Goal: Task Accomplishment & Management: Use online tool/utility

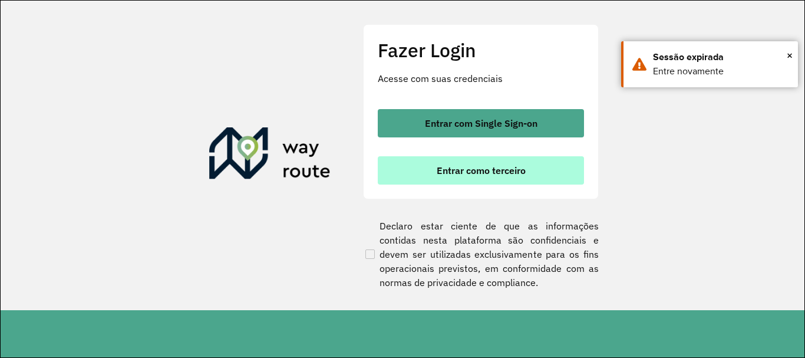
click at [453, 174] on span "Entrar como terceiro" at bounding box center [481, 170] width 89 height 9
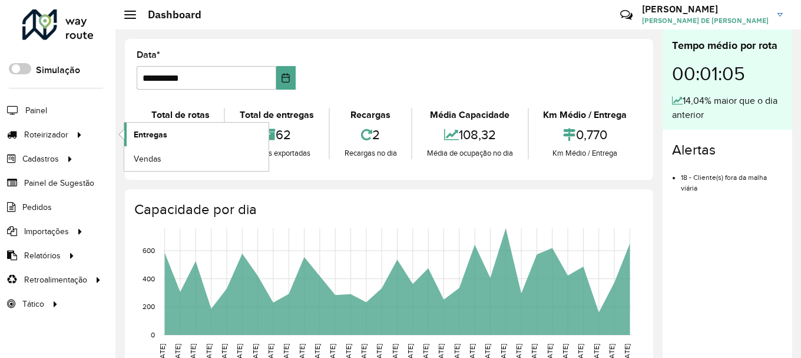
click at [161, 139] on span "Entregas" at bounding box center [151, 134] width 34 height 12
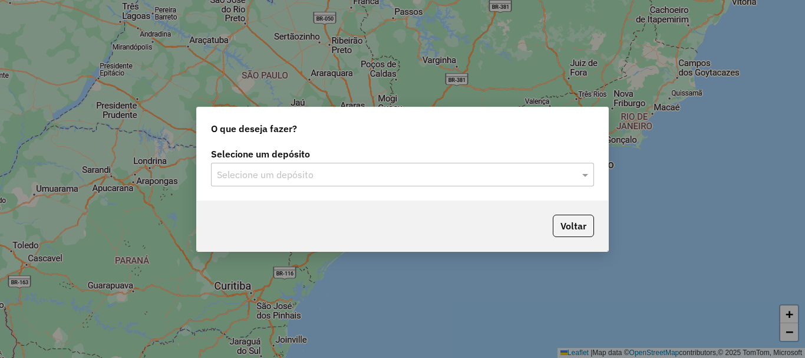
click at [278, 171] on input "text" at bounding box center [391, 175] width 348 height 14
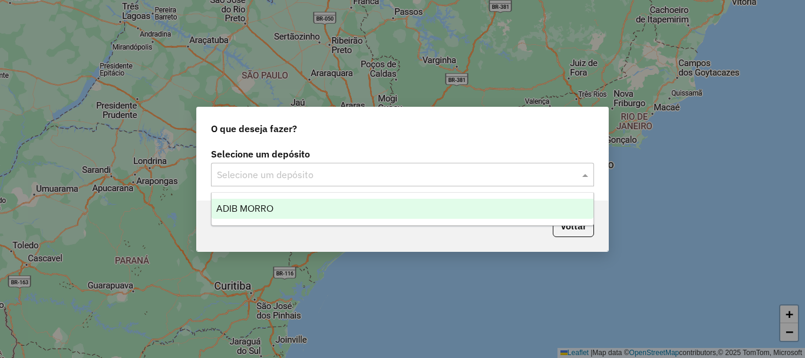
click at [278, 171] on input "text" at bounding box center [391, 175] width 348 height 14
click at [282, 209] on div "ADIB MORRO" at bounding box center [403, 209] width 382 height 20
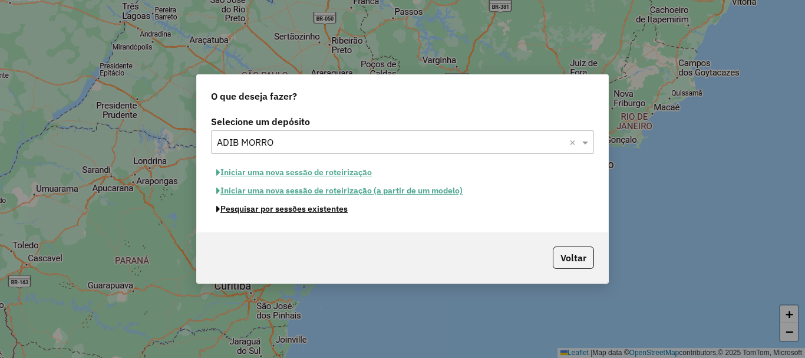
click at [293, 209] on button "Pesquisar por sessões existentes" at bounding box center [282, 209] width 142 height 18
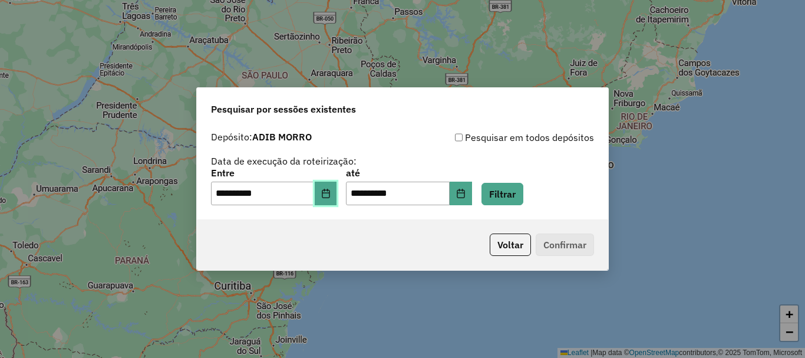
click at [328, 192] on button "Choose Date" at bounding box center [326, 194] width 22 height 24
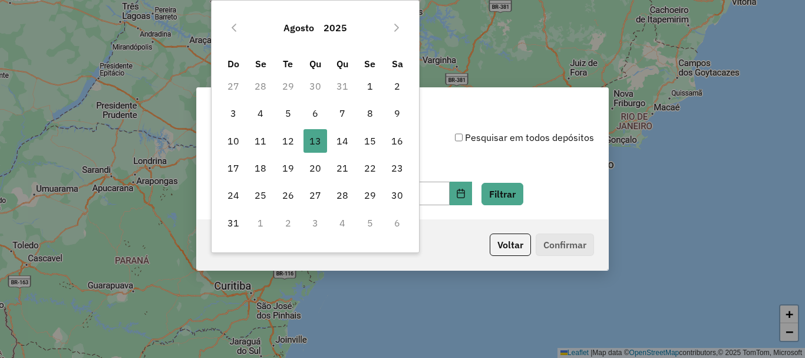
click at [421, 149] on div "**********" at bounding box center [402, 167] width 383 height 75
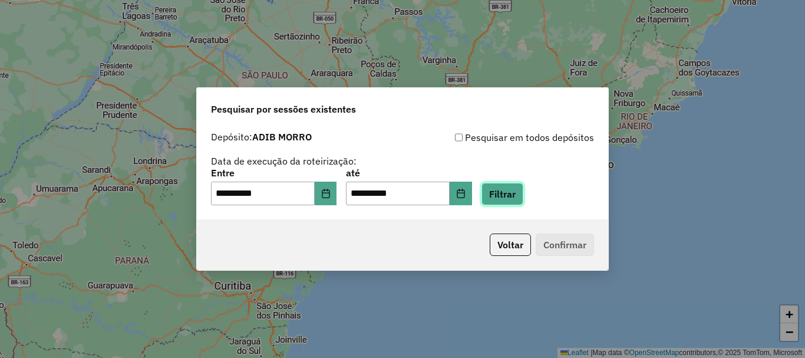
click at [511, 199] on button "Filtrar" at bounding box center [502, 194] width 42 height 22
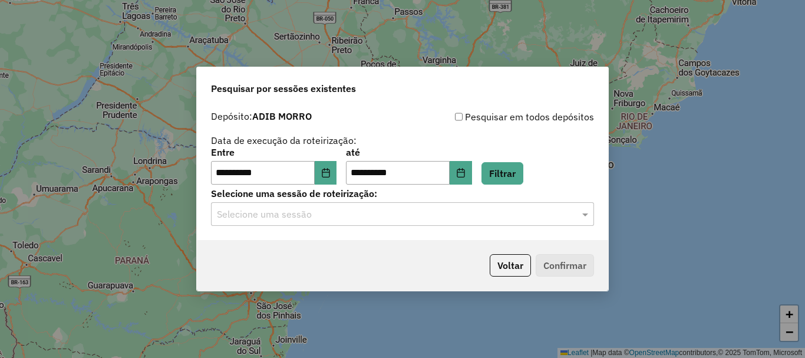
click at [359, 215] on input "text" at bounding box center [391, 214] width 348 height 14
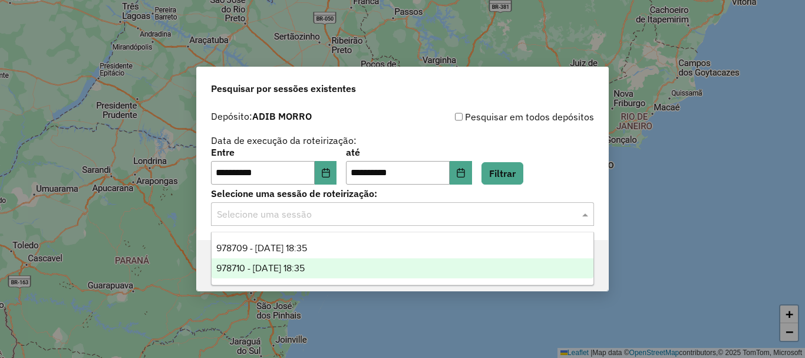
click at [348, 268] on div "978710 - 13/08/2025 18:35" at bounding box center [403, 268] width 382 height 20
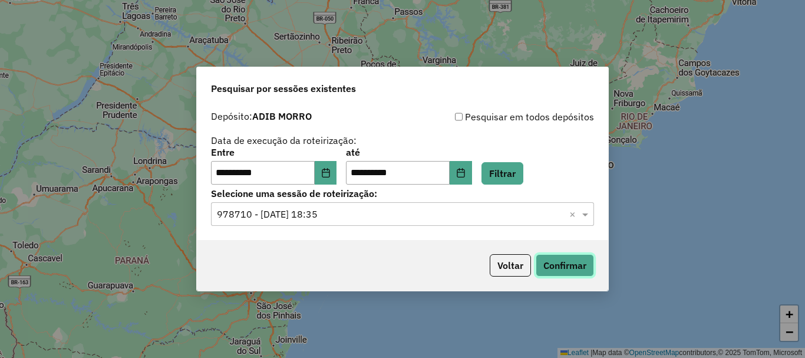
click at [576, 269] on button "Confirmar" at bounding box center [565, 265] width 58 height 22
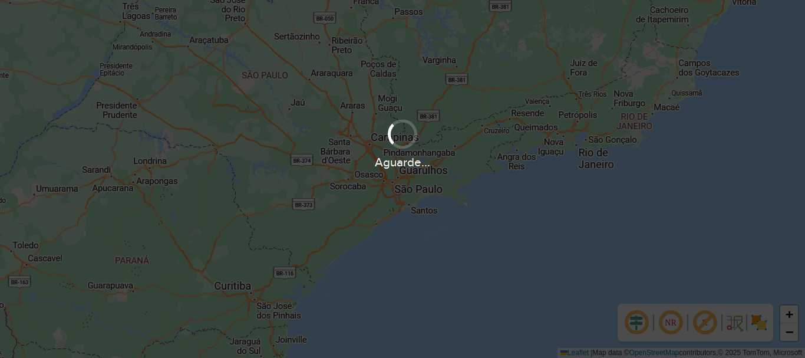
click at [358, 164] on div "Aguarde..." at bounding box center [402, 162] width 805 height 18
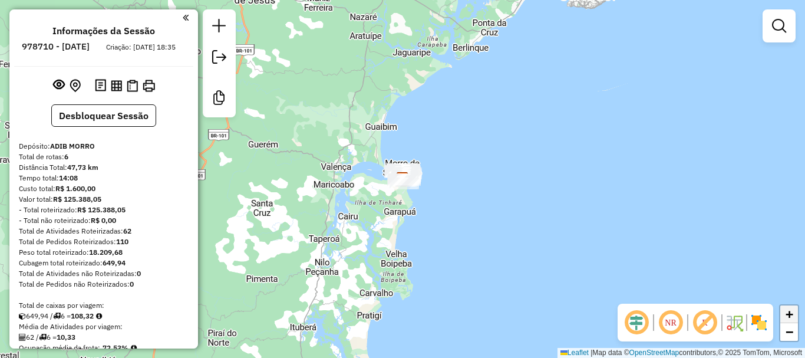
click at [787, 312] on span "+" at bounding box center [790, 313] width 8 height 15
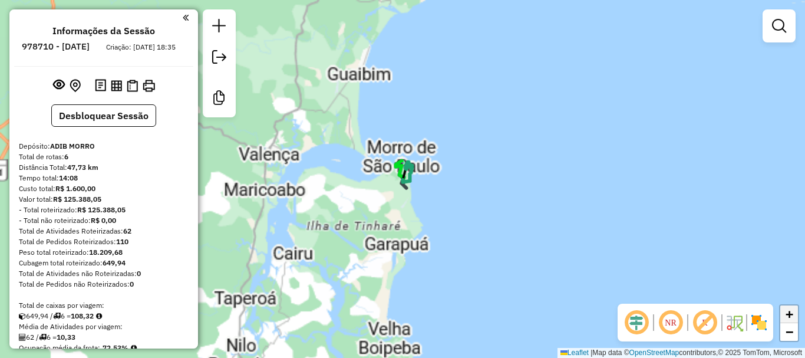
click at [787, 312] on span "+" at bounding box center [790, 313] width 8 height 15
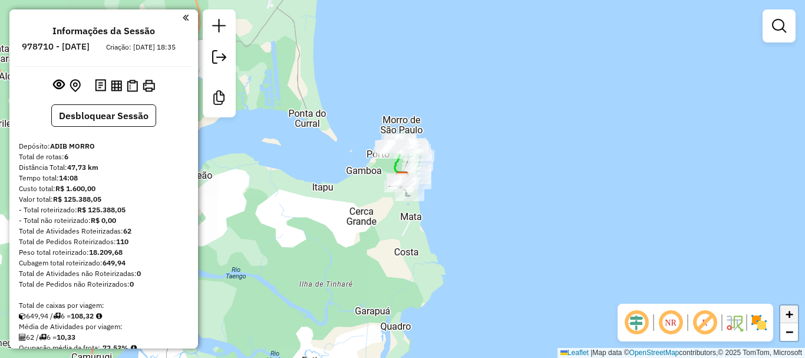
click at [787, 312] on span "+" at bounding box center [790, 313] width 8 height 15
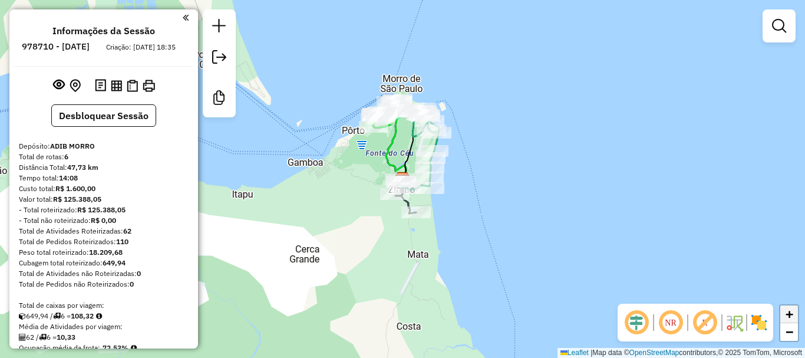
click at [789, 315] on span "+" at bounding box center [790, 313] width 8 height 15
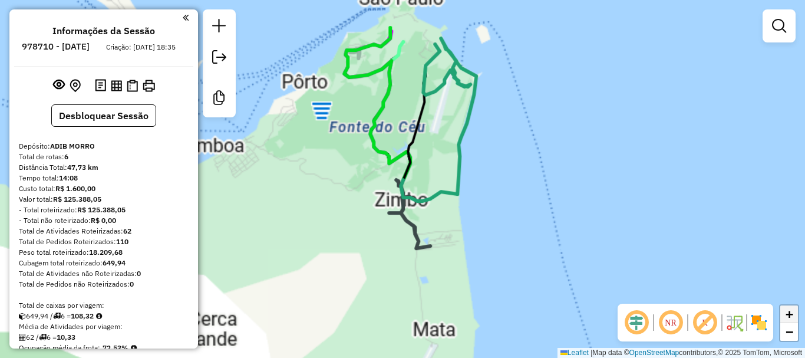
click at [789, 315] on span "+" at bounding box center [790, 313] width 8 height 15
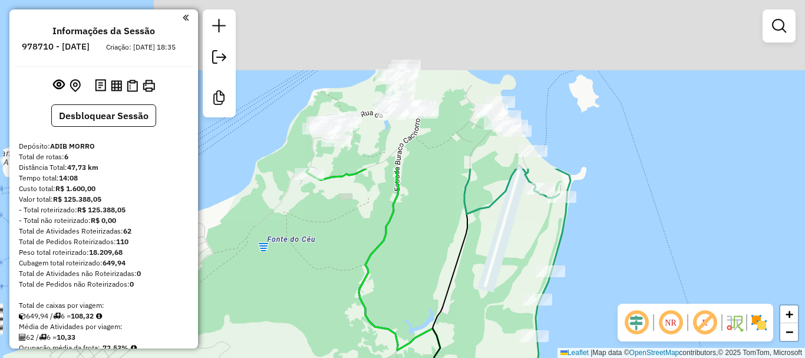
drag, startPoint x: 476, startPoint y: 75, endPoint x: 497, endPoint y: 279, distance: 205.6
click at [497, 279] on div "Janela de atendimento Grade de atendimento Capacidade Transportadoras Veículos …" at bounding box center [402, 179] width 805 height 358
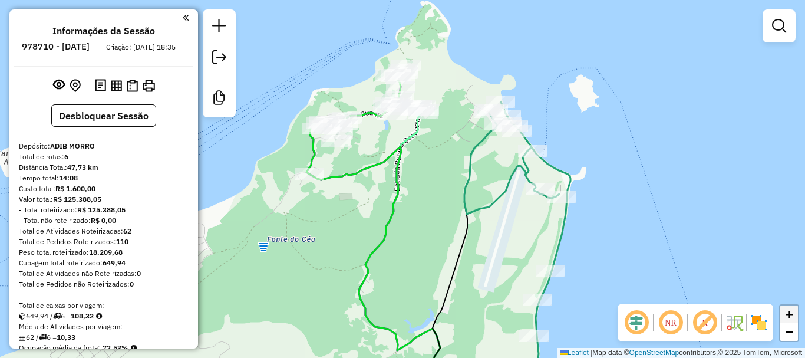
click at [787, 312] on span "+" at bounding box center [790, 313] width 8 height 15
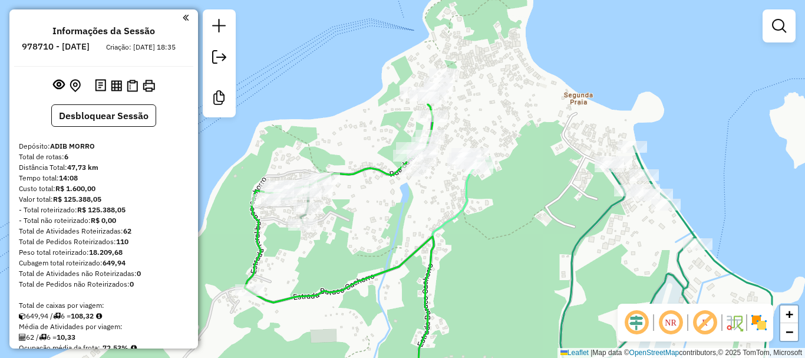
drag, startPoint x: 391, startPoint y: 79, endPoint x: 425, endPoint y: 199, distance: 124.8
click at [425, 199] on div "Janela de atendimento Grade de atendimento Capacidade Transportadoras Veículos …" at bounding box center [402, 179] width 805 height 358
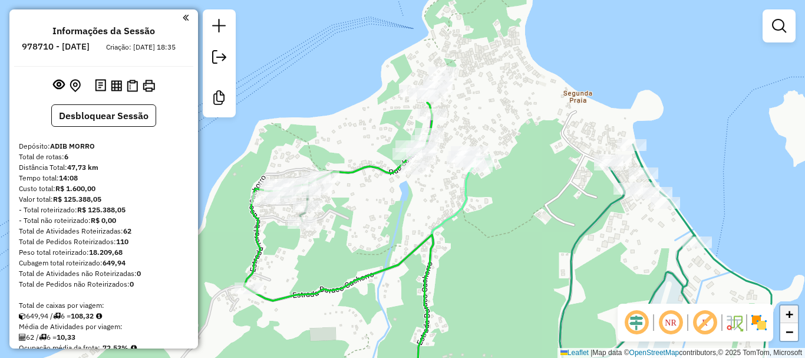
click at [787, 308] on span "+" at bounding box center [790, 313] width 8 height 15
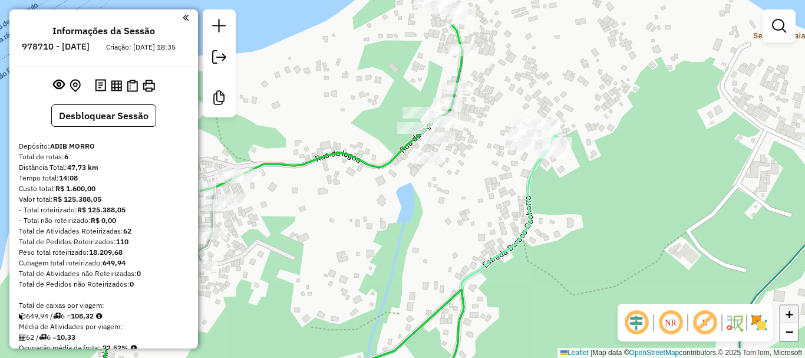
click at [792, 316] on span "+" at bounding box center [790, 313] width 8 height 15
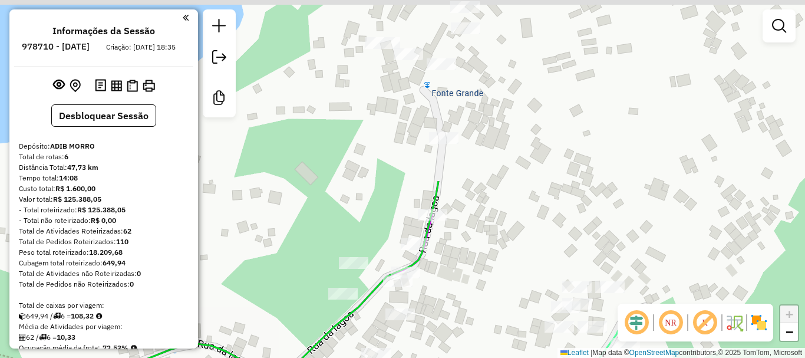
drag, startPoint x: 582, startPoint y: 51, endPoint x: 503, endPoint y: 268, distance: 230.6
click at [503, 268] on div "Janela de atendimento Grade de atendimento Capacidade Transportadoras Veículos …" at bounding box center [402, 179] width 805 height 358
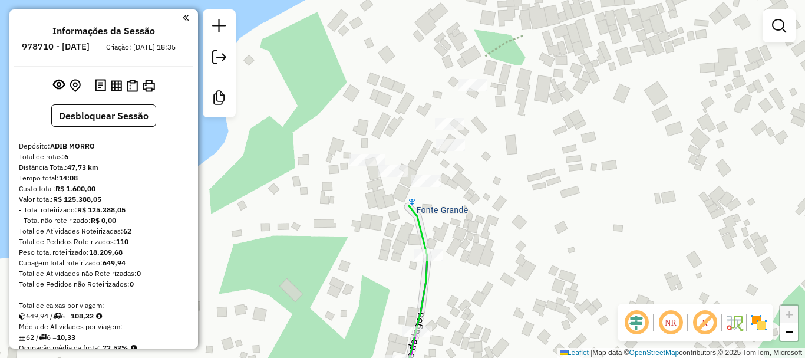
drag, startPoint x: 484, startPoint y: 52, endPoint x: 468, endPoint y: 167, distance: 115.3
click at [468, 169] on div "Janela de atendimento Grade de atendimento Capacidade Transportadoras Veículos …" at bounding box center [402, 179] width 805 height 358
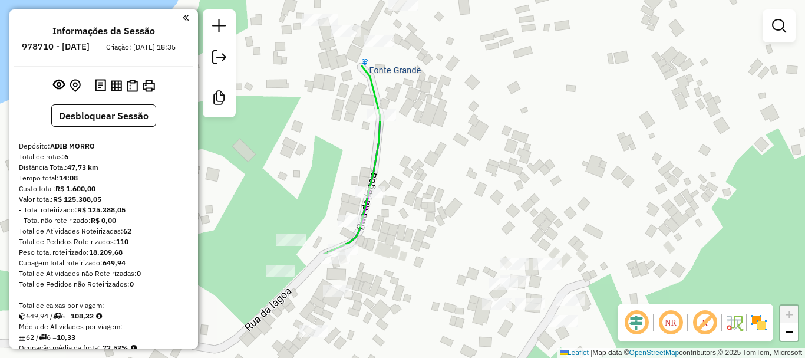
drag, startPoint x: 470, startPoint y: 263, endPoint x: 423, endPoint y: 124, distance: 146.8
click at [423, 124] on div "Janela de atendimento Grade de atendimento Capacidade Transportadoras Veículos …" at bounding box center [402, 179] width 805 height 358
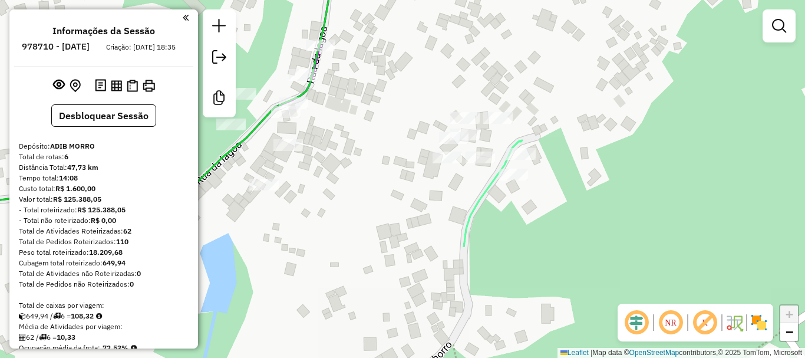
drag, startPoint x: 434, startPoint y: 239, endPoint x: 384, endPoint y: 93, distance: 154.3
click at [384, 93] on div "Janela de atendimento Grade de atendimento Capacidade Transportadoras Veículos …" at bounding box center [402, 179] width 805 height 358
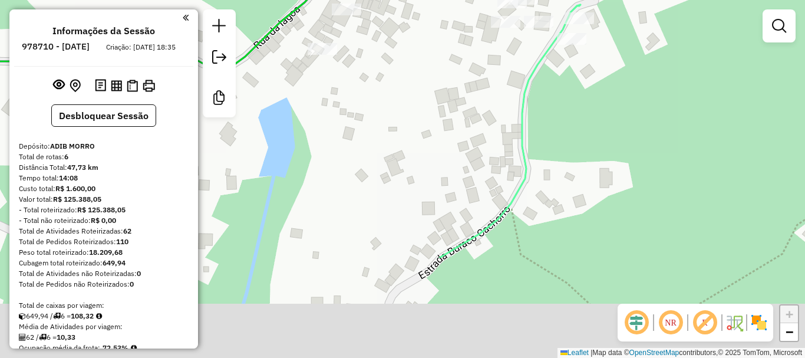
drag, startPoint x: 530, startPoint y: 248, endPoint x: 588, endPoint y: 113, distance: 147.0
click at [588, 113] on div "Janela de atendimento Grade de atendimento Capacidade Transportadoras Veículos …" at bounding box center [402, 179] width 805 height 358
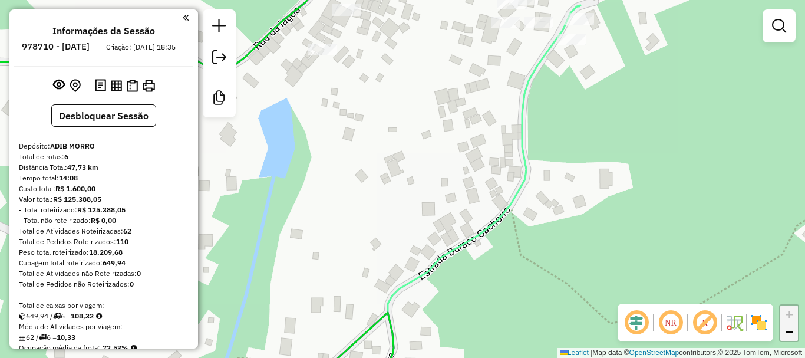
click at [789, 336] on span "−" at bounding box center [790, 331] width 8 height 15
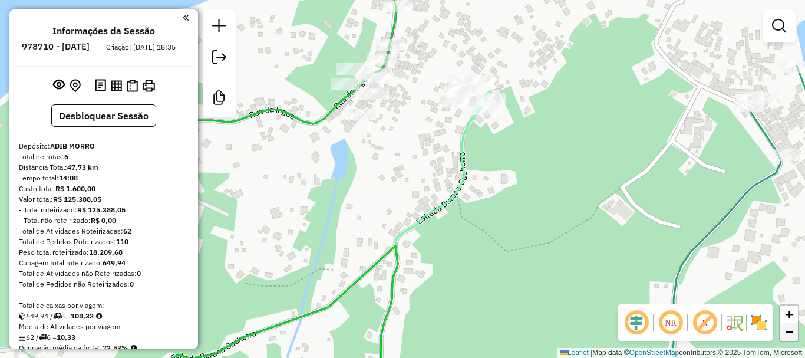
click at [789, 336] on span "−" at bounding box center [790, 331] width 8 height 15
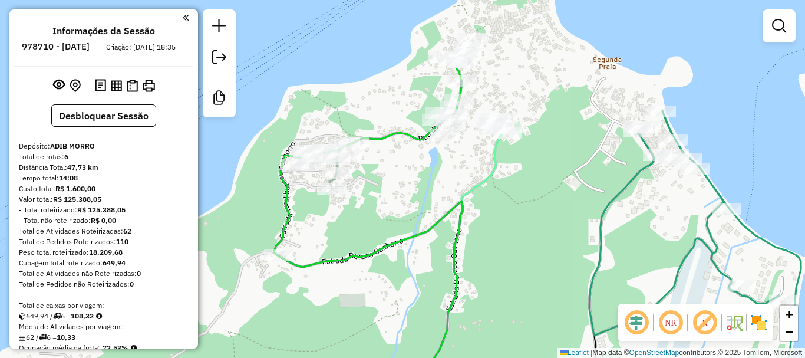
drag, startPoint x: 286, startPoint y: 228, endPoint x: 349, endPoint y: 216, distance: 63.6
click at [349, 216] on div "Janela de atendimento Grade de atendimento Capacidade Transportadoras Veículos …" at bounding box center [402, 179] width 805 height 358
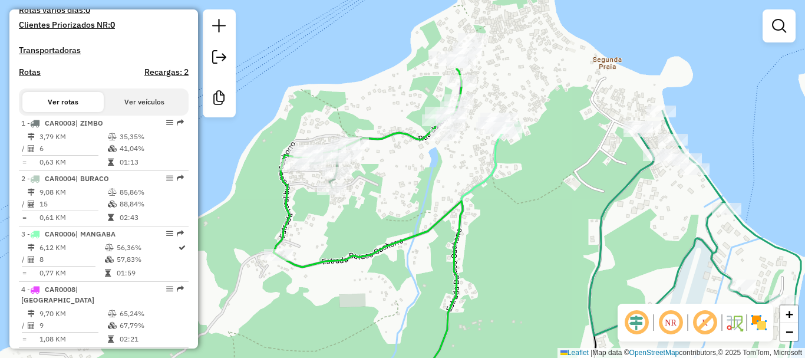
scroll to position [392, 0]
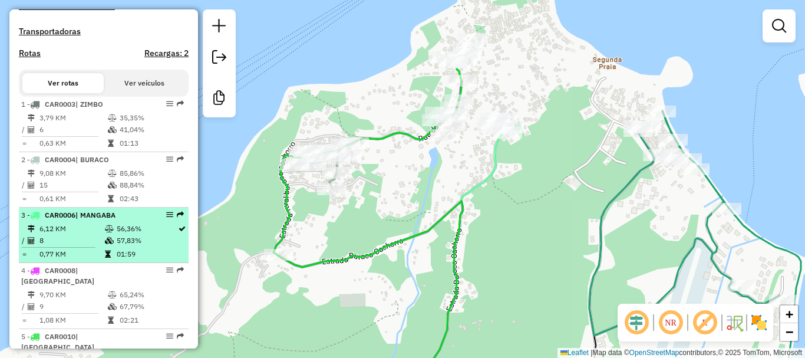
select select "**********"
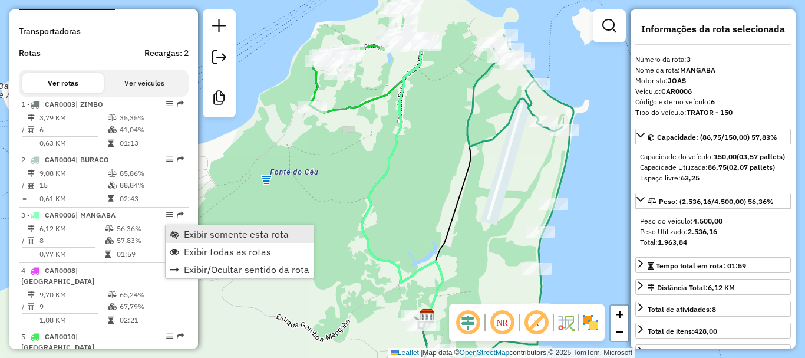
click at [213, 230] on span "Exibir somente esta rota" at bounding box center [236, 233] width 105 height 9
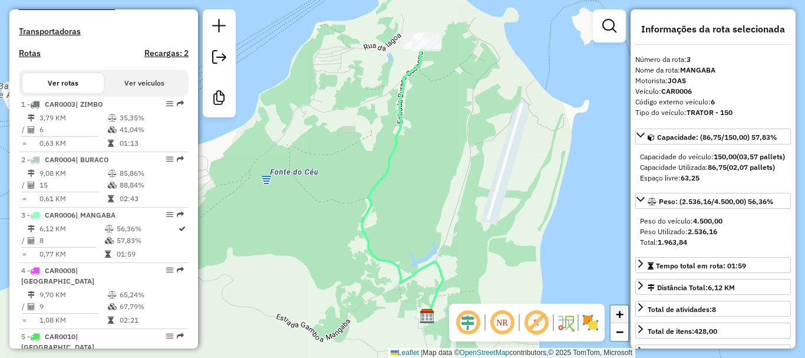
click at [617, 311] on span "+" at bounding box center [620, 313] width 8 height 15
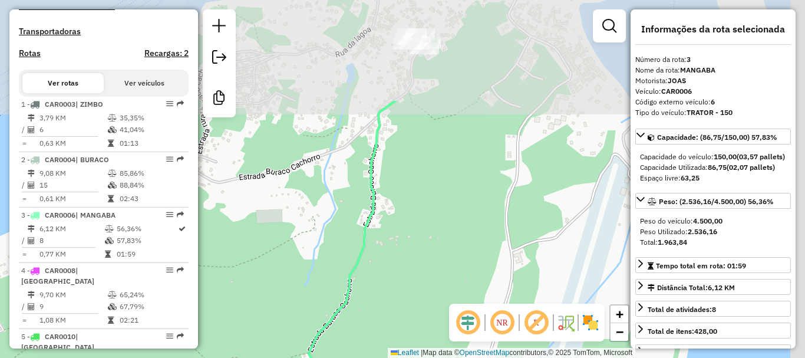
drag, startPoint x: 465, startPoint y: 44, endPoint x: 436, endPoint y: 201, distance: 159.4
click at [436, 201] on div "Janela de atendimento Grade de atendimento Capacidade Transportadoras Veículos …" at bounding box center [402, 179] width 805 height 358
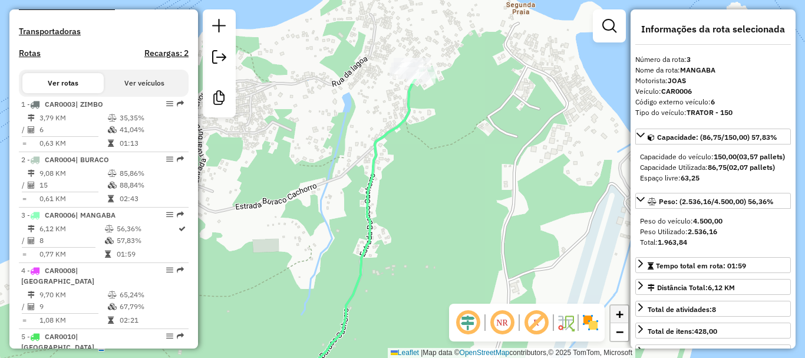
click at [619, 314] on span "+" at bounding box center [620, 313] width 8 height 15
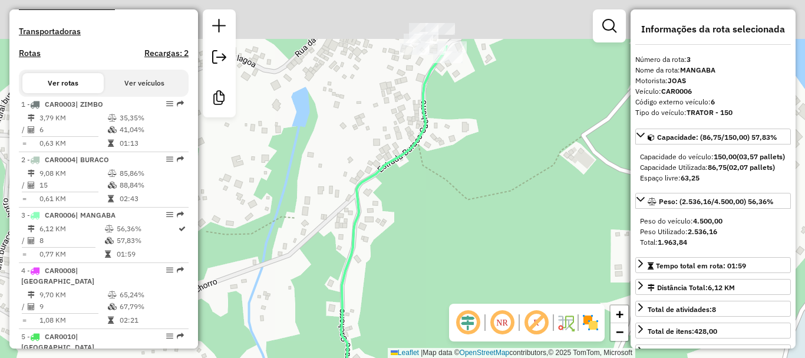
drag, startPoint x: 348, startPoint y: 83, endPoint x: 359, endPoint y: 170, distance: 88.5
click at [359, 170] on div "Janela de atendimento Grade de atendimento Capacidade Transportadoras Veículos …" at bounding box center [402, 179] width 805 height 358
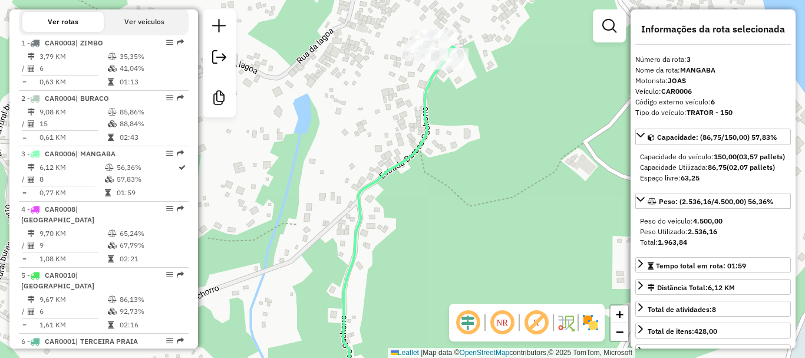
scroll to position [473, 0]
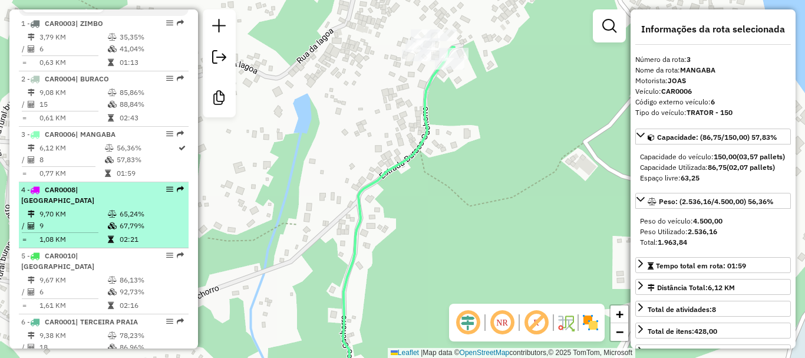
click at [138, 209] on td "65,24%" at bounding box center [151, 214] width 64 height 12
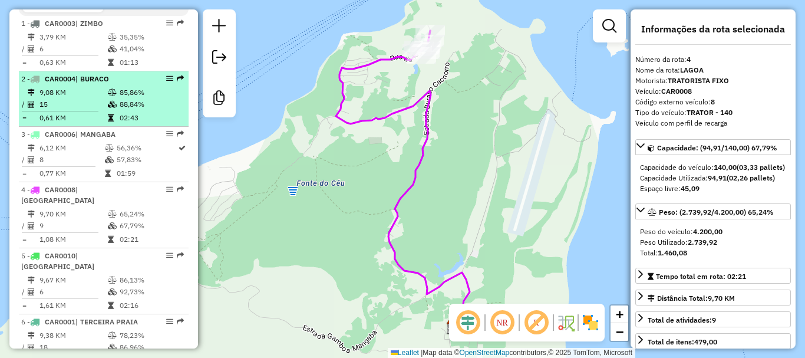
click at [157, 110] on td "88,84%" at bounding box center [151, 104] width 64 height 12
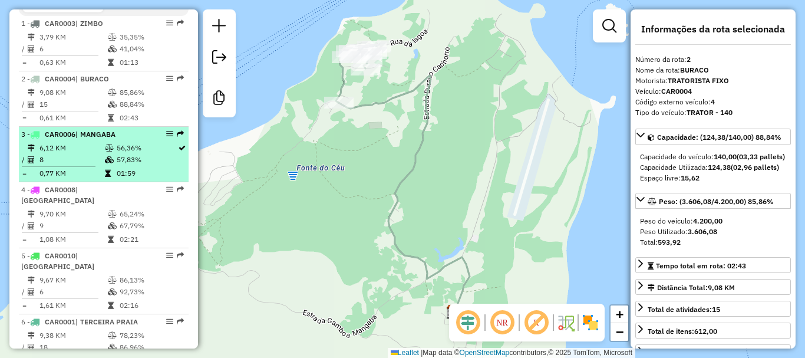
click at [136, 166] on td "57,83%" at bounding box center [146, 160] width 61 height 12
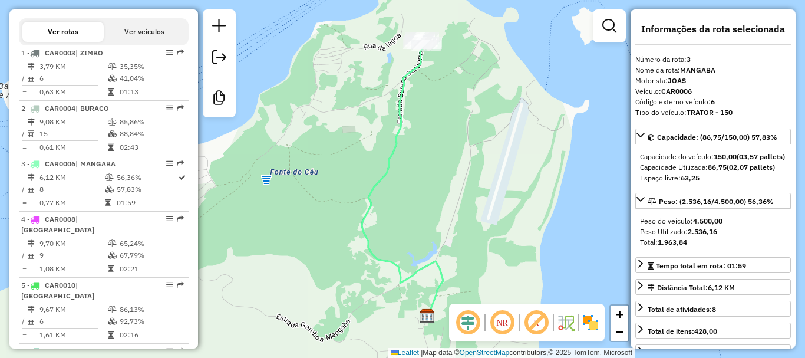
scroll to position [445, 0]
click at [619, 310] on span "+" at bounding box center [620, 313] width 8 height 15
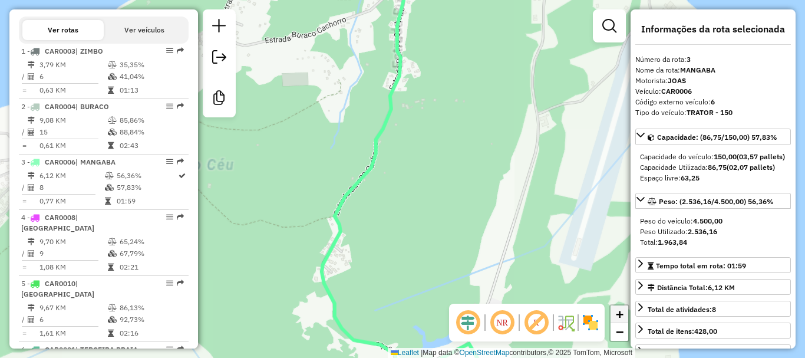
click at [619, 310] on span "+" at bounding box center [620, 313] width 8 height 15
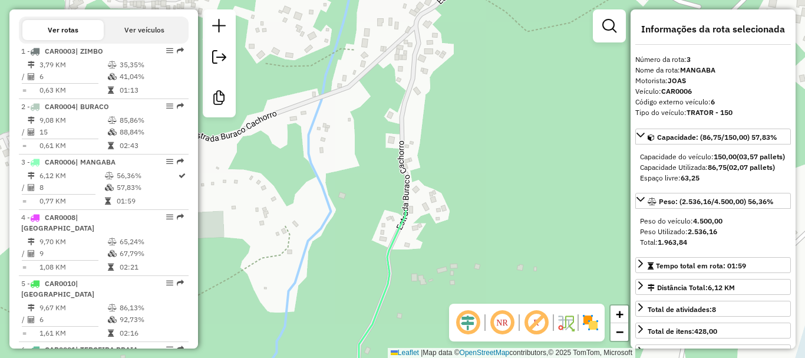
drag, startPoint x: 435, startPoint y: 58, endPoint x: 446, endPoint y: 359, distance: 301.9
click at [446, 357] on html "Aguarde... Pop-up bloqueado! Seu navegador bloqueou automáticamente a abertura …" at bounding box center [402, 179] width 805 height 358
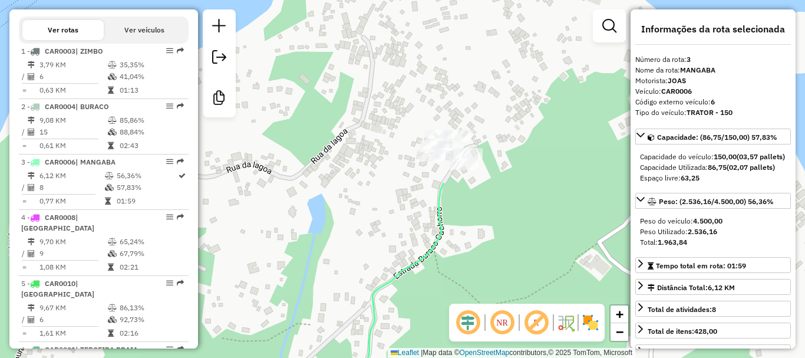
drag, startPoint x: 485, startPoint y: 64, endPoint x: 440, endPoint y: 283, distance: 223.2
click at [440, 283] on div "Janela de atendimento Grade de atendimento Capacidade Transportadoras Veículos …" at bounding box center [402, 179] width 805 height 358
click at [623, 312] on span "+" at bounding box center [620, 313] width 8 height 15
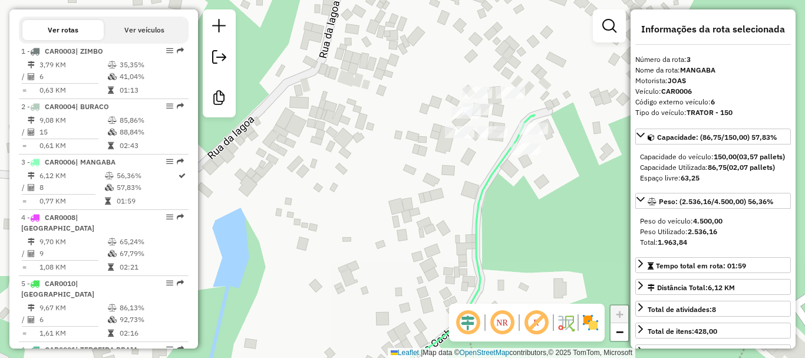
click at [622, 311] on span "+" at bounding box center [620, 313] width 8 height 15
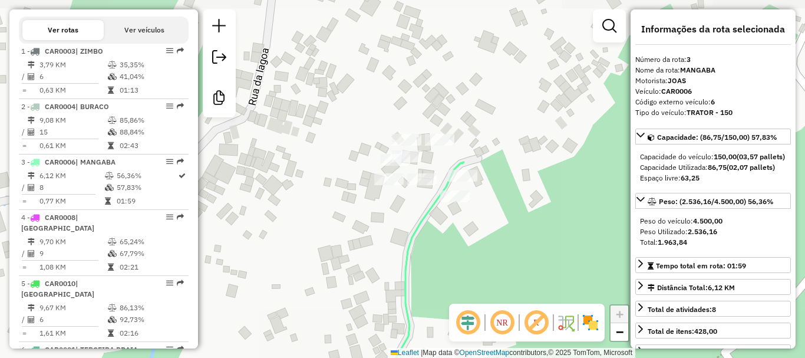
drag, startPoint x: 523, startPoint y: 110, endPoint x: 452, endPoint y: 157, distance: 85.0
click at [452, 157] on div "Janela de atendimento Grade de atendimento Capacidade Transportadoras Veículos …" at bounding box center [402, 179] width 805 height 358
click at [623, 328] on span "−" at bounding box center [620, 331] width 8 height 15
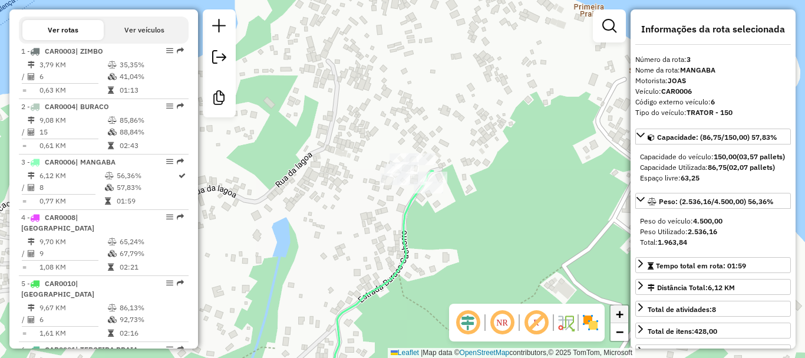
click at [621, 318] on span "+" at bounding box center [620, 313] width 8 height 15
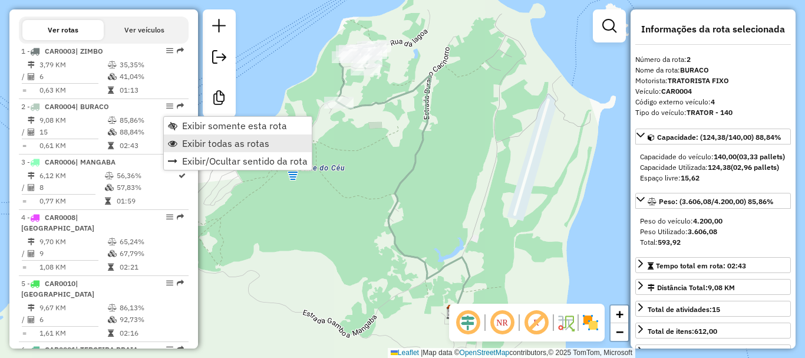
click at [207, 141] on span "Exibir todas as rotas" at bounding box center [225, 142] width 87 height 9
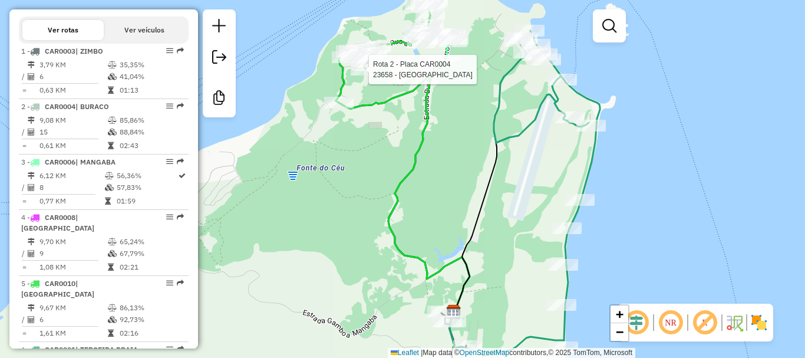
select select "**********"
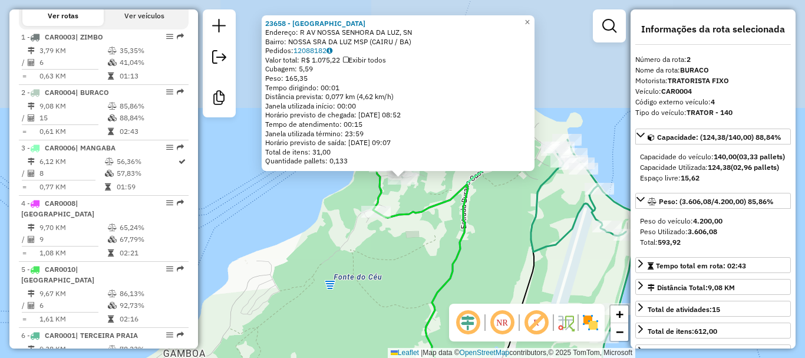
scroll to position [503, 0]
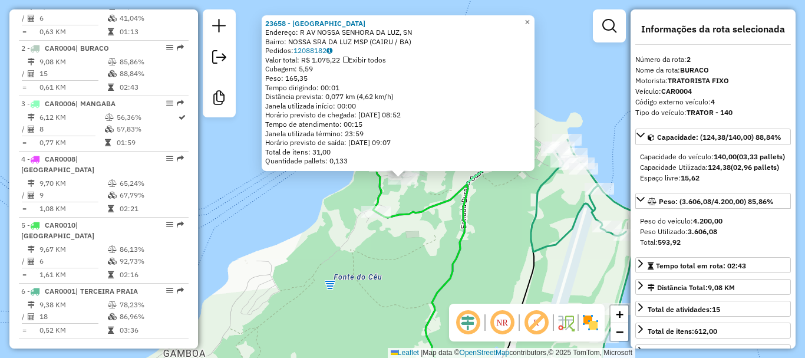
click at [357, 71] on div "Cubagem: 5,59" at bounding box center [398, 68] width 266 height 9
